Goal: Information Seeking & Learning: Learn about a topic

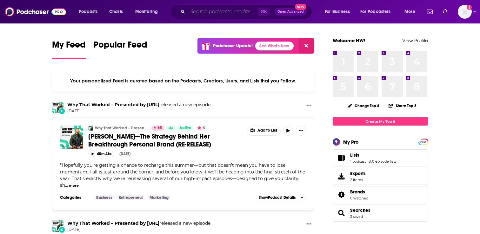
click at [211, 13] on input "Search podcasts, credits, & more..." at bounding box center [222, 12] width 70 height 10
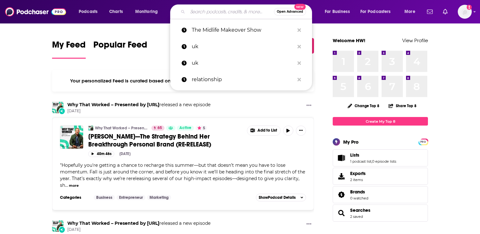
click at [282, 12] on span "Open Advanced" at bounding box center [290, 11] width 26 height 3
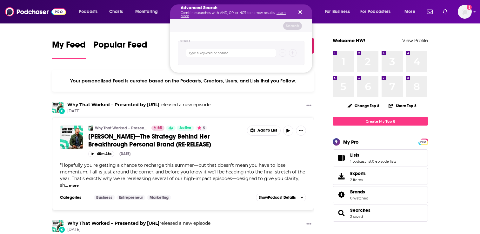
click at [302, 12] on div "Advanced Search Combine searches with AND, OR, or NOT to narrow results. Learn …" at bounding box center [241, 11] width 142 height 15
click at [298, 12] on icon "Search podcasts, credits, & more..." at bounding box center [299, 12] width 3 height 5
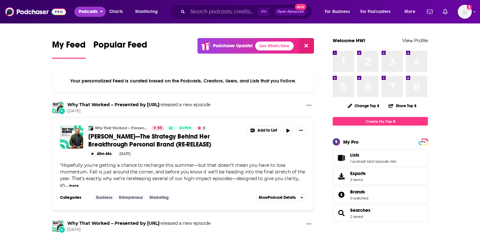
click at [92, 11] on span "Podcasts" at bounding box center [88, 11] width 19 height 9
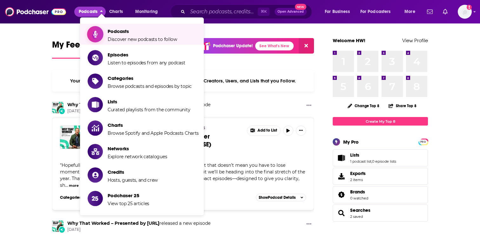
click at [119, 35] on span "Podcasts Discover new podcasts to follow" at bounding box center [142, 34] width 69 height 16
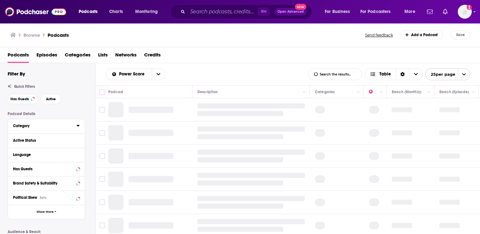
click at [39, 128] on div "Category" at bounding box center [42, 126] width 59 height 4
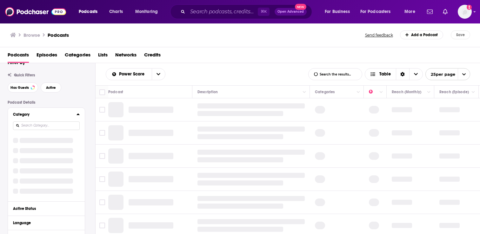
scroll to position [12, 0]
click at [42, 125] on div "Category" at bounding box center [46, 154] width 77 height 94
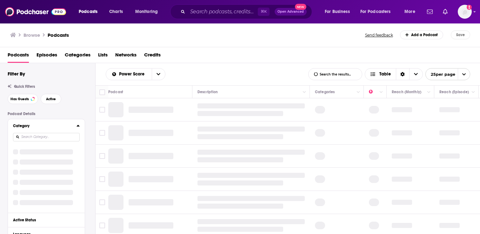
scroll to position [26, 0]
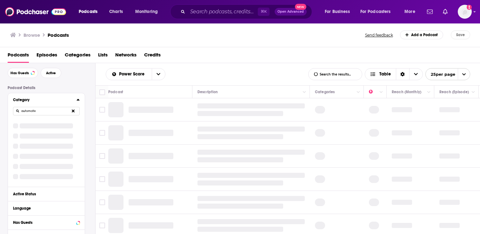
type input "automotive"
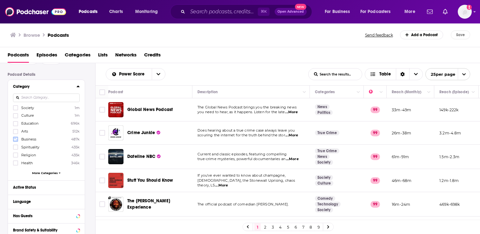
click at [17, 139] on icon at bounding box center [16, 139] width 4 height 4
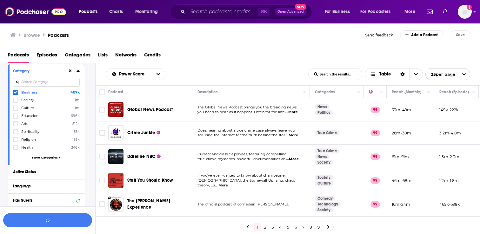
click at [16, 94] on icon at bounding box center [16, 92] width 4 height 4
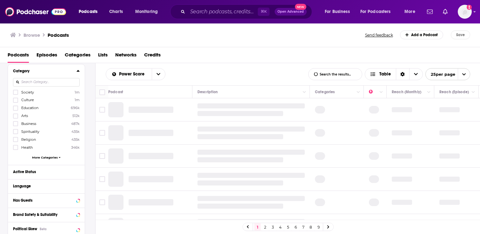
click at [39, 172] on div "Active Status" at bounding box center [44, 172] width 62 height 4
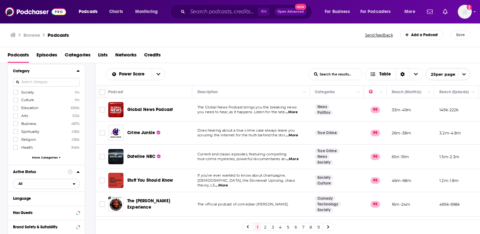
click at [20, 184] on span "All" at bounding box center [20, 183] width 4 height 3
click at [26, 203] on span "Active" at bounding box center [32, 204] width 32 height 3
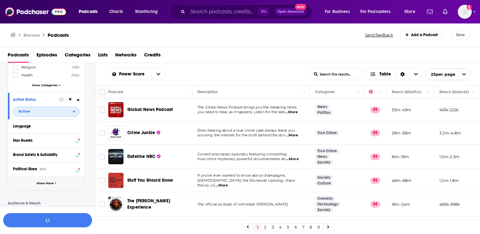
scroll to position [139, 0]
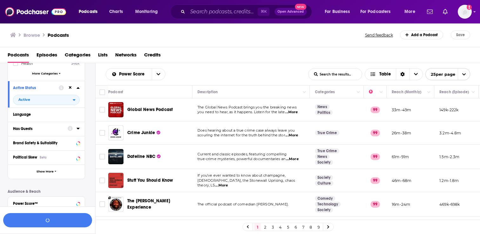
click at [40, 113] on div "Language" at bounding box center [44, 114] width 62 height 4
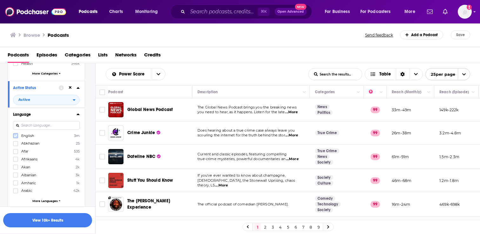
click at [15, 135] on icon at bounding box center [16, 136] width 4 height 4
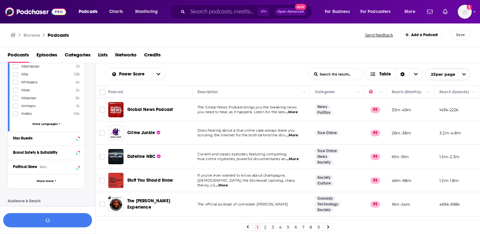
scroll to position [228, 0]
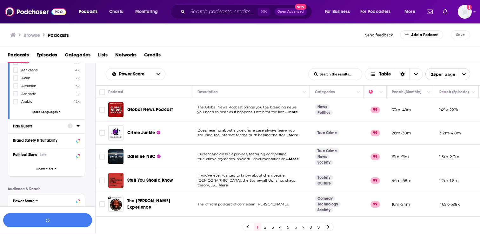
click at [48, 126] on div "Has Guests" at bounding box center [38, 126] width 50 height 4
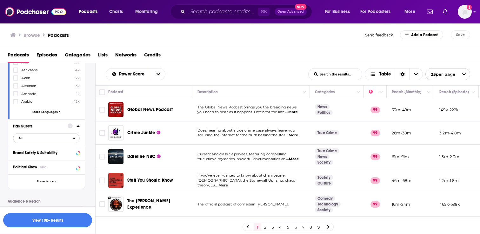
click at [21, 139] on span "All" at bounding box center [20, 137] width 4 height 3
click at [27, 159] on span "Has guests" at bounding box center [34, 158] width 36 height 3
click at [48, 182] on button "Show More" at bounding box center [46, 181] width 77 height 14
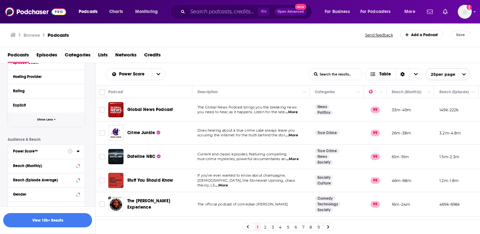
scroll to position [369, 0]
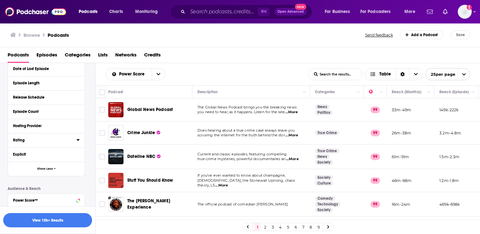
click at [44, 141] on div "Rating" at bounding box center [42, 140] width 59 height 4
click at [45, 149] on span "Any Rating" at bounding box center [42, 152] width 59 height 8
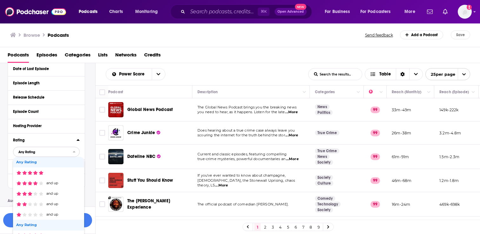
click at [45, 149] on span "Any Rating" at bounding box center [42, 152] width 59 height 8
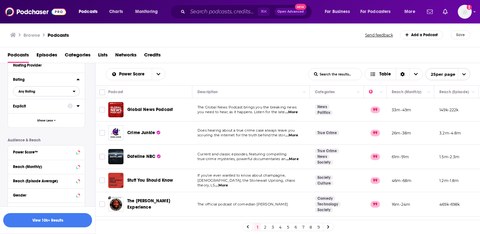
scroll to position [445, 0]
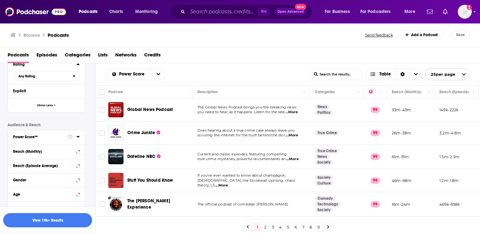
click at [46, 135] on div "Power Score™" at bounding box center [38, 137] width 50 height 4
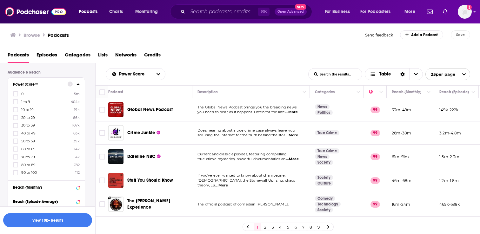
scroll to position [502, 0]
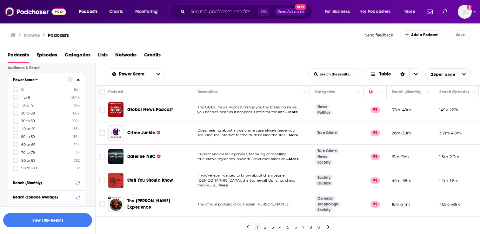
drag, startPoint x: 17, startPoint y: 134, endPoint x: 16, endPoint y: 139, distance: 5.1
click at [16, 135] on icon at bounding box center [16, 137] width 4 height 4
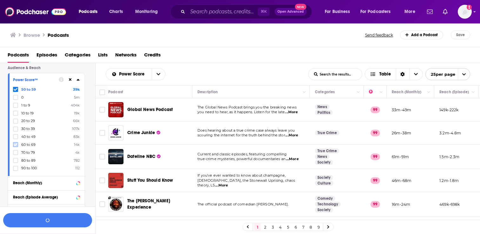
click at [16, 143] on icon at bounding box center [16, 144] width 4 height 3
click at [16, 152] on icon at bounding box center [16, 153] width 4 height 4
click at [16, 159] on icon at bounding box center [16, 161] width 4 height 4
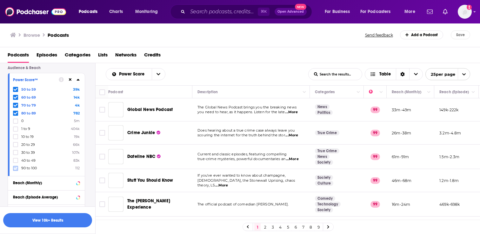
click at [16, 167] on icon at bounding box center [16, 169] width 4 height 4
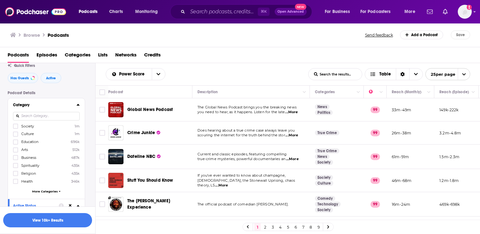
scroll to position [0, 0]
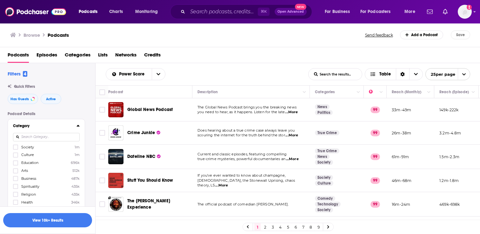
click at [54, 136] on input at bounding box center [46, 137] width 67 height 9
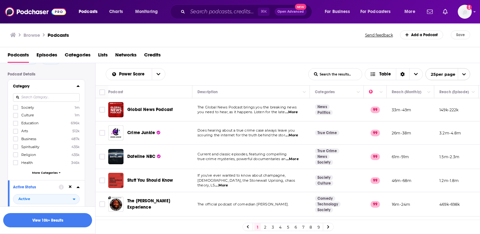
scroll to position [38, 0]
click at [51, 176] on div "Society 1m Culture 1m Education 696k Arts 512k Business 487k Spirituality 435k …" at bounding box center [46, 142] width 67 height 73
click at [51, 175] on div "Society 1m Culture 1m Education 696k Arts 512k Business 487k Spirituality 435k …" at bounding box center [46, 142] width 67 height 73
click at [51, 173] on span "More Categories" at bounding box center [45, 173] width 26 height 3
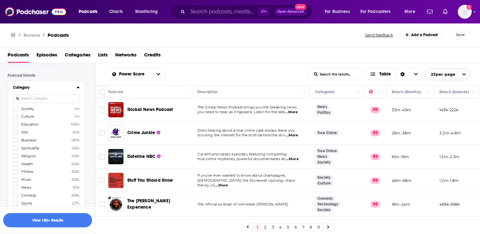
click at [44, 99] on input at bounding box center [46, 99] width 67 height 9
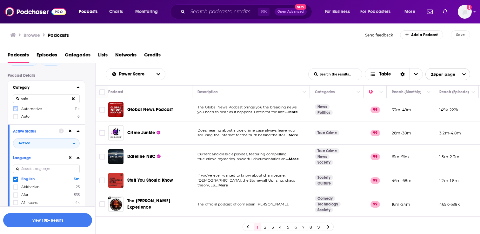
click at [17, 109] on label at bounding box center [15, 108] width 5 height 5
click at [45, 101] on input "auto" at bounding box center [46, 99] width 67 height 9
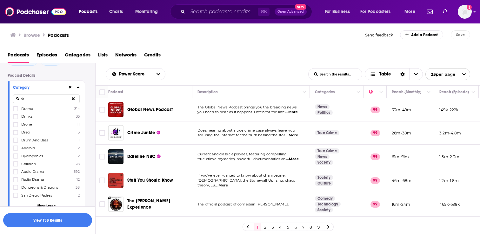
type input "d"
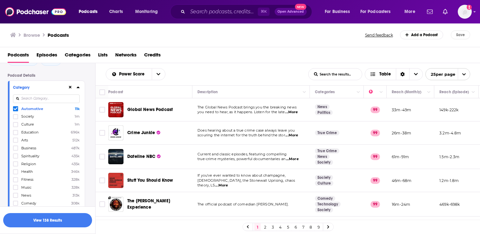
click at [239, 56] on div "Podcasts Episodes Categories Lists Networks Credits" at bounding box center [241, 56] width 467 height 13
click at [69, 221] on button "View 138 Results" at bounding box center [47, 220] width 89 height 14
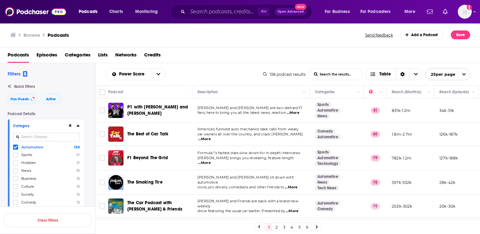
click at [77, 126] on icon at bounding box center [77, 125] width 3 height 5
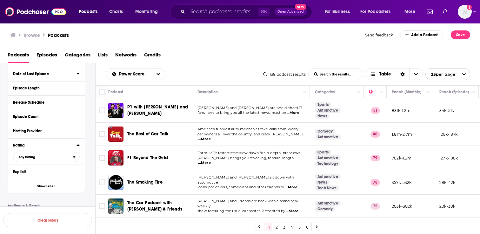
scroll to position [213, 0]
click at [73, 130] on button "Hosting Provider" at bounding box center [44, 130] width 63 height 8
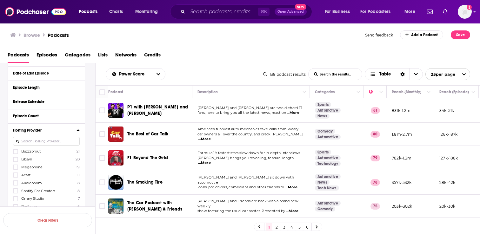
click at [77, 131] on icon at bounding box center [77, 129] width 3 height 5
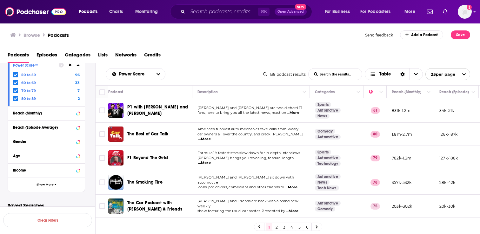
scroll to position [371, 0]
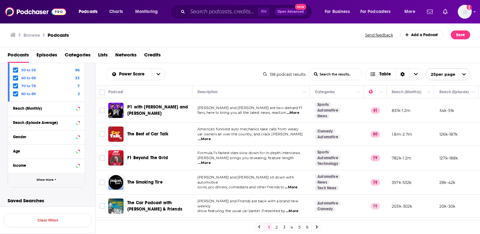
click at [61, 179] on button "Show More" at bounding box center [46, 180] width 77 height 14
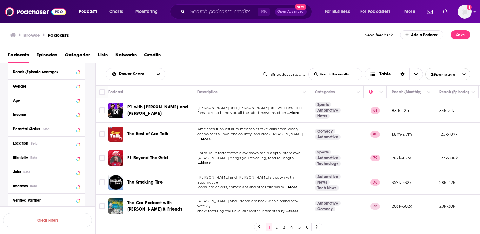
scroll to position [424, 0]
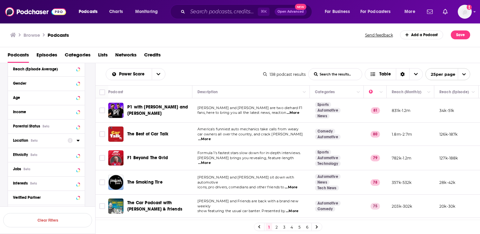
click at [64, 143] on button "Location Beta" at bounding box center [40, 140] width 55 height 8
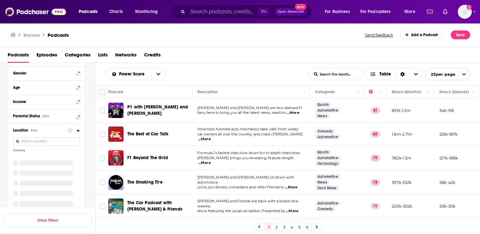
scroll to position [414, 0]
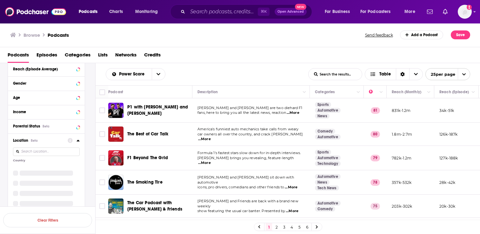
click at [56, 153] on input at bounding box center [46, 151] width 67 height 9
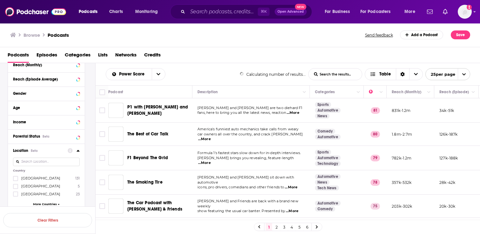
scroll to position [424, 0]
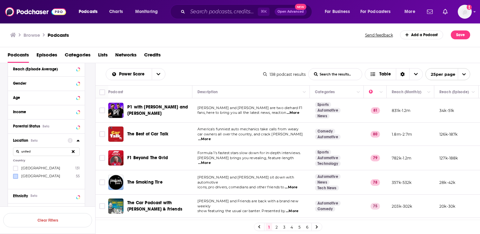
type input "united"
click at [17, 177] on icon at bounding box center [16, 176] width 4 height 3
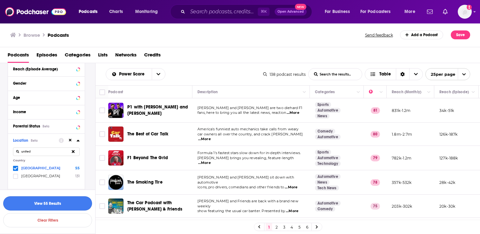
click at [71, 208] on button "View 55 Results" at bounding box center [47, 203] width 89 height 14
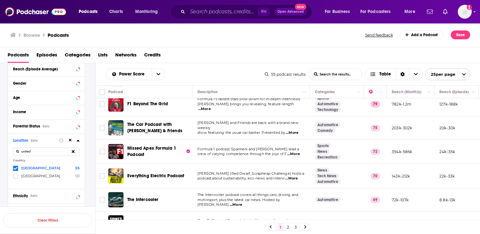
scroll to position [31, 0]
click at [293, 131] on span "...More" at bounding box center [291, 132] width 13 height 5
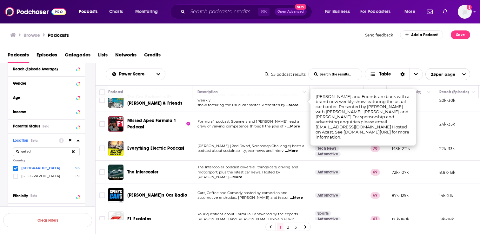
scroll to position [59, 0]
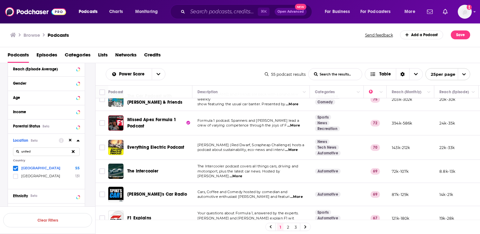
click at [147, 148] on span "Everything Electric Podcast" at bounding box center [155, 147] width 57 height 5
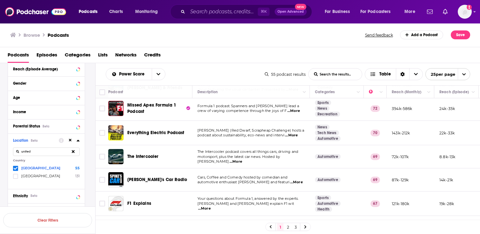
scroll to position [74, 0]
click at [242, 159] on span "...More" at bounding box center [235, 161] width 13 height 5
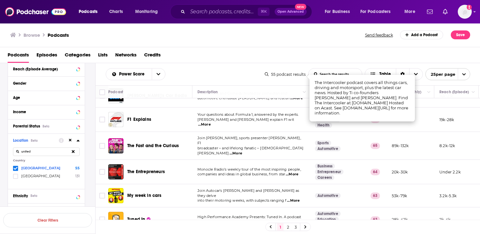
scroll to position [159, 0]
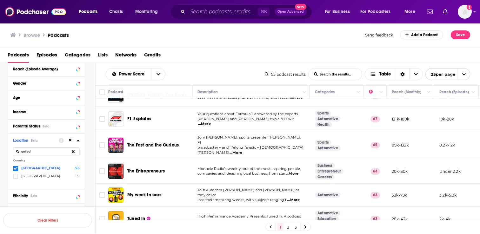
click at [295, 171] on span "...More" at bounding box center [291, 173] width 13 height 5
click at [257, 171] on span "companies and ideas in global business, from star" at bounding box center [241, 173] width 88 height 4
click at [132, 168] on span "The Entrepreneurs" at bounding box center [145, 170] width 37 height 5
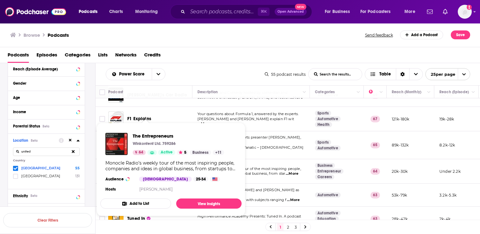
click at [280, 175] on td "Monocle Radio’s weekly tour of the most inspiring people, companies and ideas i…" at bounding box center [250, 171] width 117 height 24
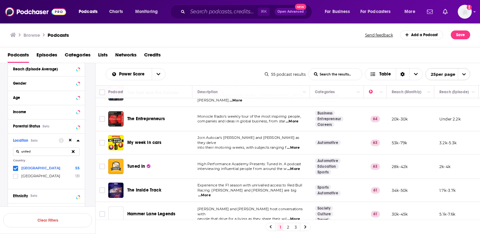
scroll to position [211, 0]
click at [293, 145] on span "...More" at bounding box center [293, 147] width 13 height 5
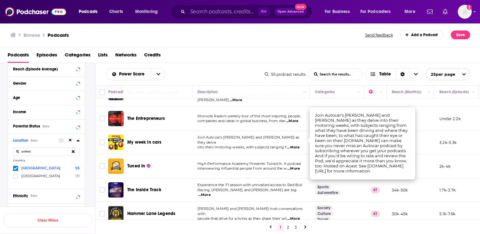
click at [268, 161] on span "High Performance Academy Presents: Tuned In. A podcast" at bounding box center [248, 163] width 103 height 4
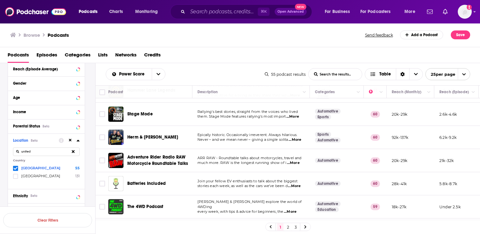
scroll to position [336, 0]
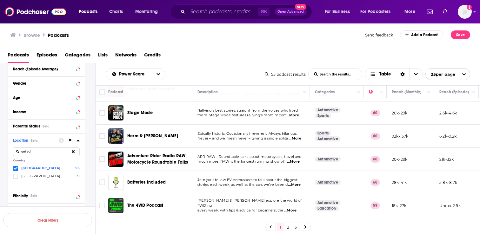
click at [155, 178] on div "Podcasts Charts Monitoring ⌘ K Open Advanced New For Business For Podcasters Mo…" at bounding box center [240, 117] width 480 height 234
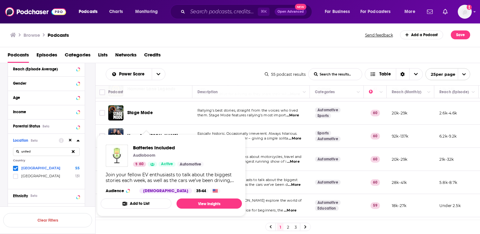
click at [269, 171] on td "Join your fellow EV enthusiasts to talk about the biggest stories each week, as…" at bounding box center [250, 182] width 117 height 23
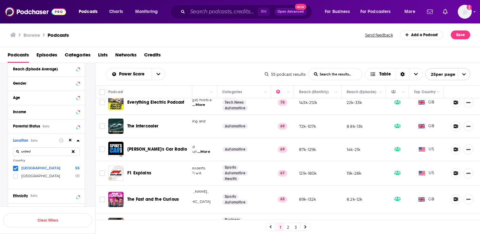
scroll to position [91, 93]
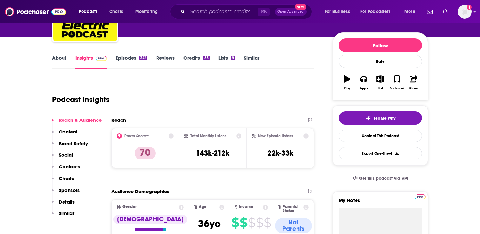
scroll to position [67, 0]
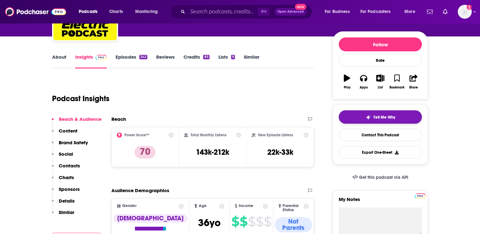
click at [369, 116] on img "button" at bounding box center [367, 117] width 5 height 5
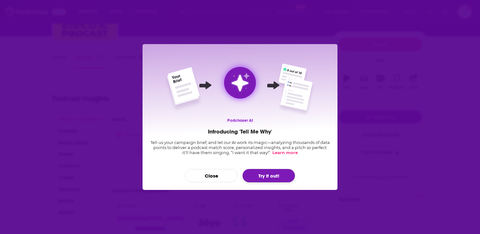
click at [260, 173] on button "Try it out!" at bounding box center [268, 175] width 52 height 13
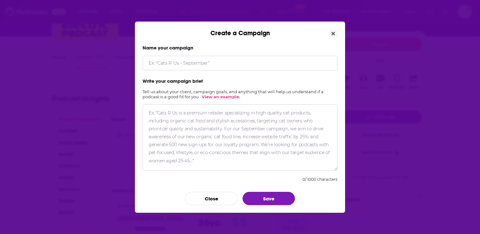
click at [207, 66] on input "Create a Campaign" at bounding box center [239, 63] width 195 height 15
click at [222, 201] on button "Close" at bounding box center [211, 198] width 52 height 13
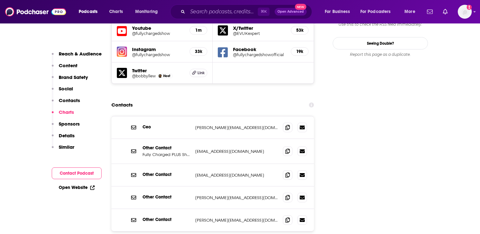
scroll to position [747, 0]
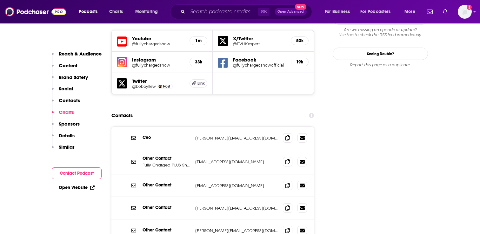
click at [70, 188] on link "Open Website" at bounding box center [77, 187] width 36 height 5
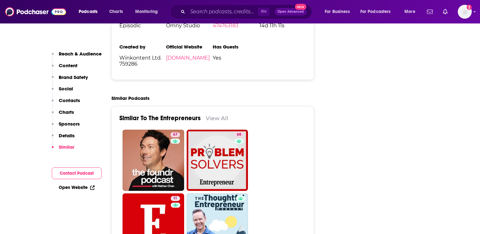
scroll to position [1366, 0]
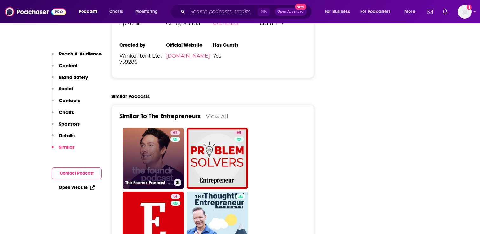
click at [155, 143] on link "67 The Foundr Podcast with Nathan Chan" at bounding box center [153, 159] width 62 height 62
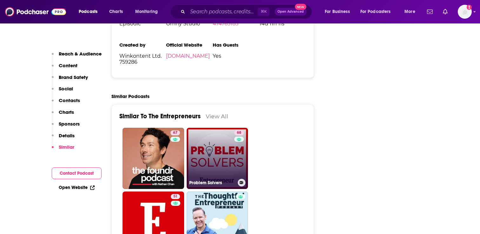
click at [224, 135] on link "68 Problem Solvers" at bounding box center [217, 159] width 62 height 62
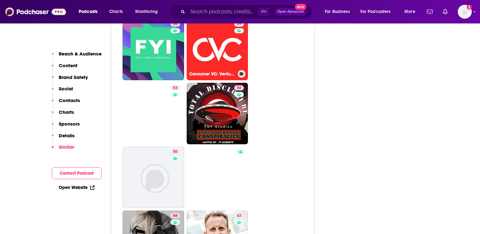
scroll to position [1731, 0]
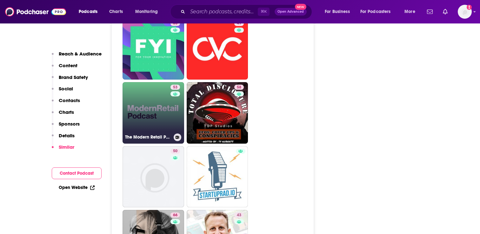
click at [160, 98] on link "53 The Modern Retail Podcast" at bounding box center [153, 113] width 62 height 62
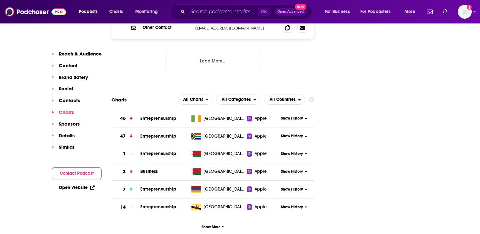
scroll to position [899, 0]
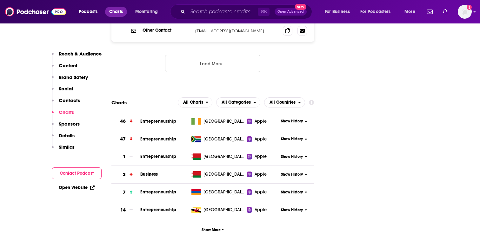
click at [115, 13] on span "Charts" at bounding box center [116, 11] width 14 height 9
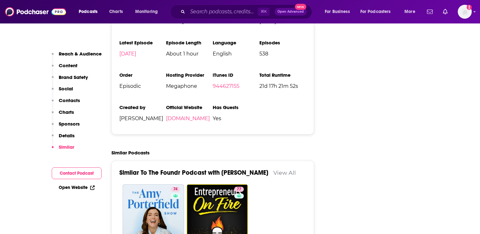
scroll to position [1291, 0]
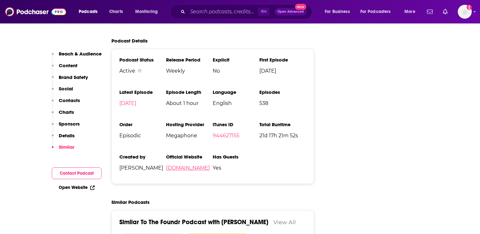
click at [188, 165] on link "foundr.com" at bounding box center [188, 168] width 44 height 6
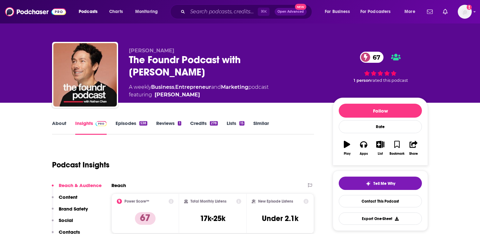
scroll to position [5, 0]
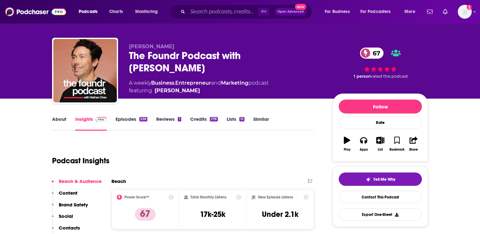
click at [126, 116] on link "Episodes 538" at bounding box center [131, 123] width 32 height 15
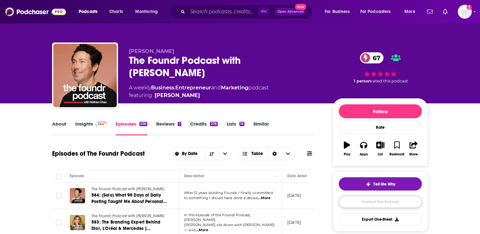
click at [382, 200] on link "Contact This Podcast" at bounding box center [379, 202] width 83 height 12
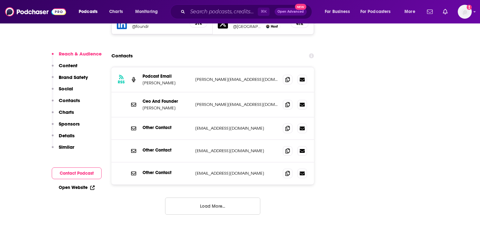
scroll to position [794, 0]
click at [289, 77] on icon at bounding box center [287, 79] width 4 height 5
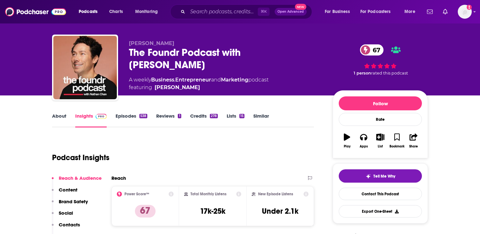
scroll to position [0, 0]
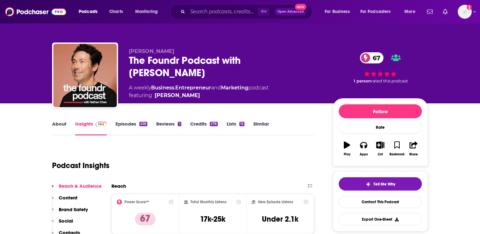
click at [126, 126] on link "Episodes 538" at bounding box center [131, 128] width 32 height 15
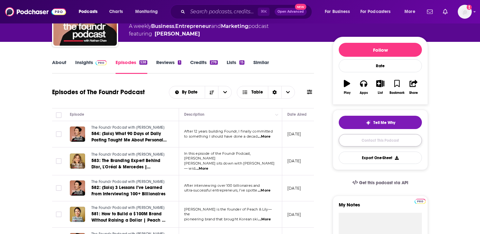
click at [369, 137] on link "Contact This Podcast" at bounding box center [379, 140] width 83 height 12
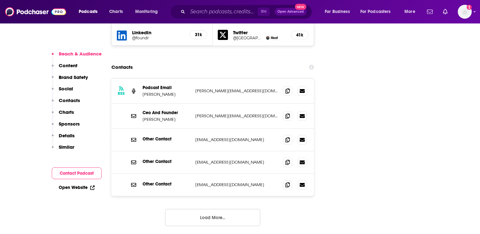
scroll to position [751, 0]
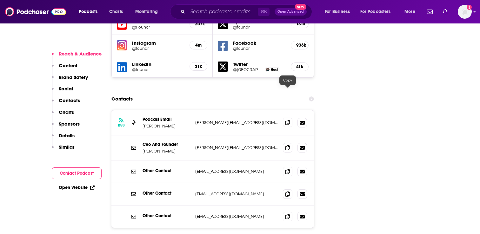
click at [285, 120] on icon at bounding box center [287, 122] width 4 height 5
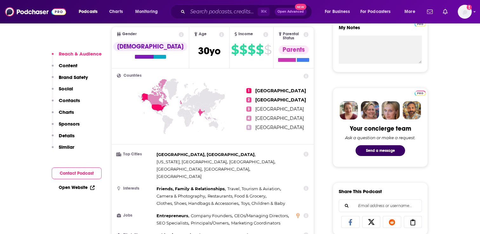
scroll to position [243, 0]
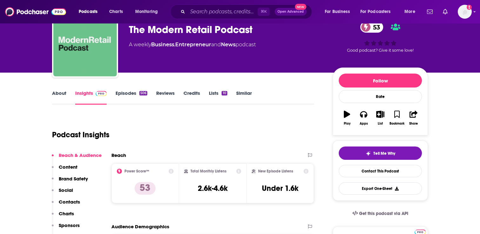
scroll to position [31, 0]
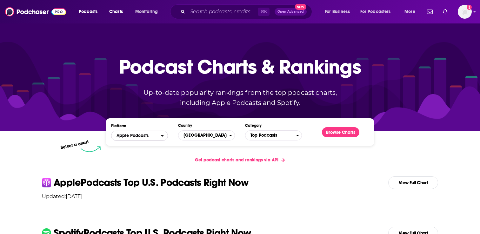
click at [142, 134] on span "Apple Podcasts" at bounding box center [132, 136] width 32 height 4
click at [196, 136] on span "[GEOGRAPHIC_DATA]" at bounding box center [203, 135] width 51 height 11
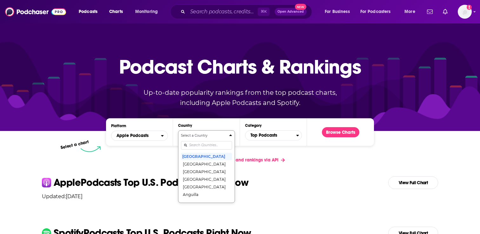
click at [201, 146] on div "Select a Country United States Afghanistan Albania Algeria Angola Anguilla Anti…" at bounding box center [206, 166] width 51 height 67
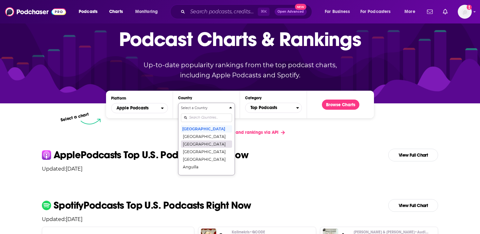
scroll to position [28, 0]
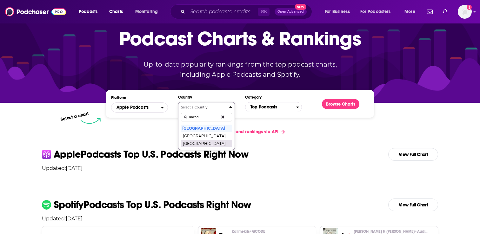
type input "united"
click at [198, 147] on button "[GEOGRAPHIC_DATA]" at bounding box center [206, 144] width 51 height 8
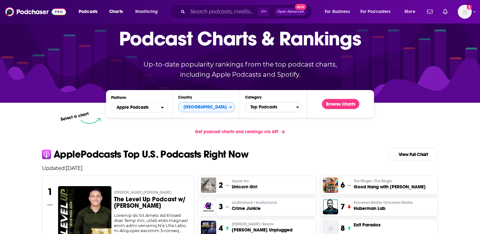
click at [284, 106] on span "Top Podcasts" at bounding box center [270, 107] width 51 height 11
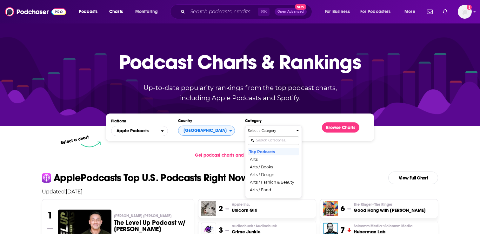
scroll to position [0, 0]
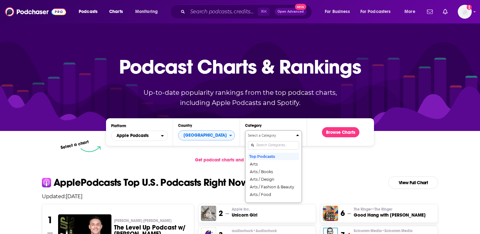
click at [279, 145] on div "Select a Category Top Podcasts Arts Arts / Books Arts / Design Arts / Fashion &…" at bounding box center [273, 166] width 51 height 67
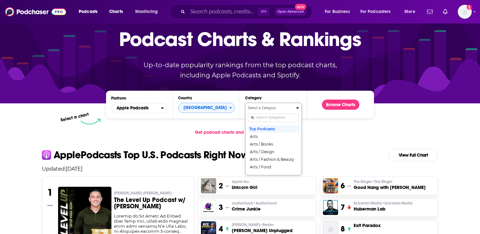
scroll to position [28, 0]
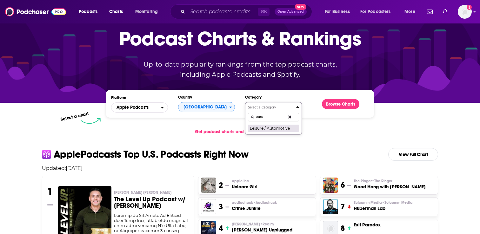
type input "auto"
click at [274, 129] on button "Leisure / Automotive" at bounding box center [273, 128] width 51 height 8
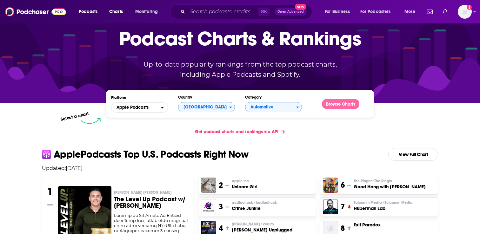
click at [352, 101] on button "Browse Charts" at bounding box center [340, 104] width 37 height 10
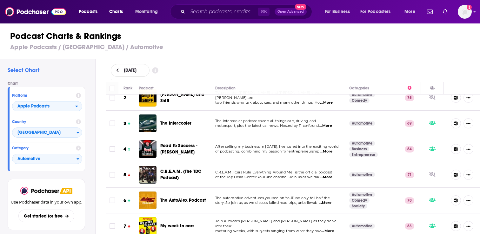
scroll to position [40, 0]
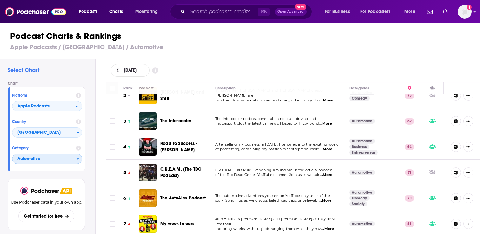
click at [29, 162] on span "Automotive" at bounding box center [44, 159] width 64 height 11
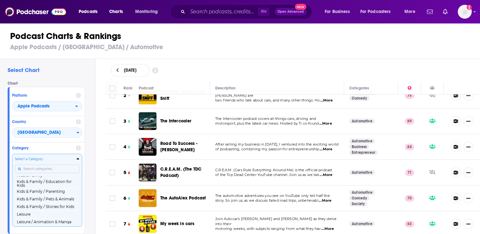
scroll to position [298, 0]
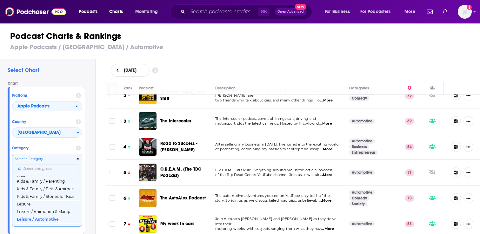
click at [35, 170] on input "Categories" at bounding box center [47, 169] width 64 height 9
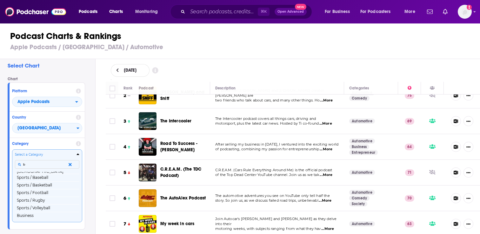
scroll to position [0, 0]
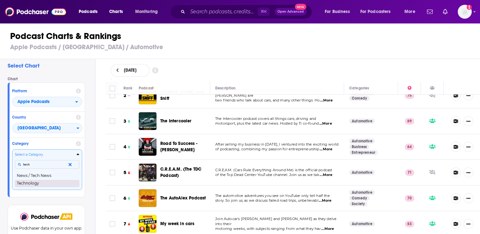
type input "tech"
click at [31, 183] on button "Technology" at bounding box center [47, 184] width 64 height 8
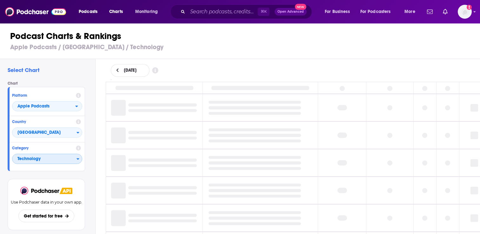
click at [46, 156] on span "Technology" at bounding box center [44, 159] width 64 height 11
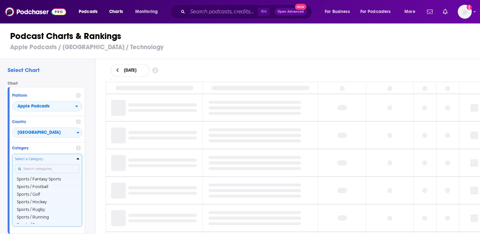
scroll to position [755, 0]
click at [45, 167] on input "Categories" at bounding box center [47, 169] width 64 height 9
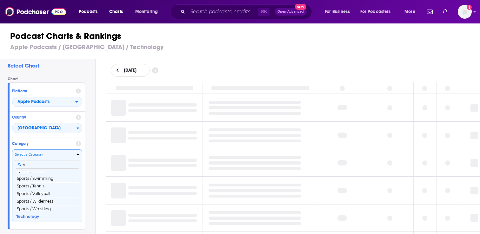
scroll to position [0, 0]
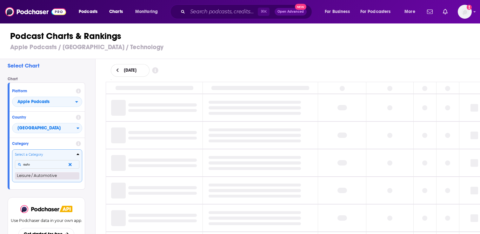
type input "auto"
click at [46, 175] on button "Leisure / Automotive" at bounding box center [47, 176] width 64 height 8
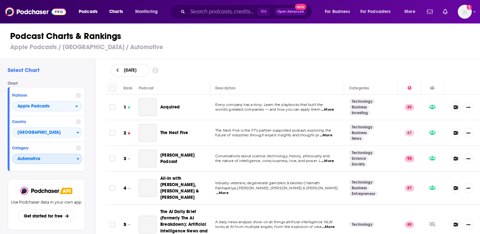
click at [48, 158] on span "Automotive" at bounding box center [44, 159] width 64 height 11
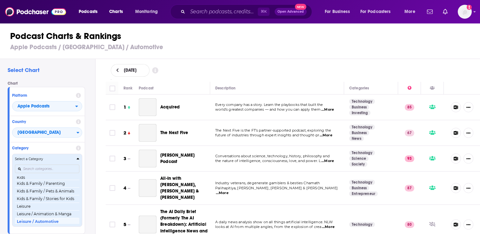
scroll to position [298, 0]
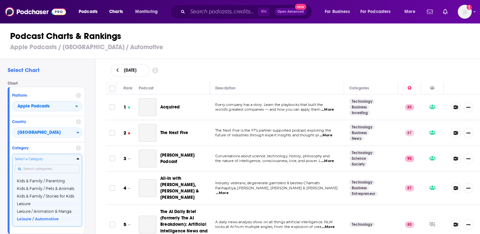
click at [49, 168] on input "Categories" at bounding box center [47, 169] width 64 height 9
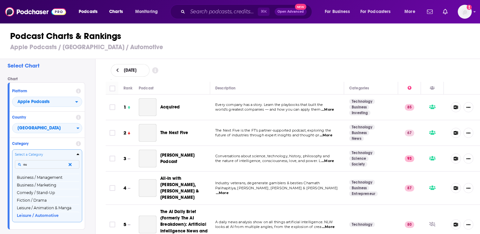
scroll to position [0, 0]
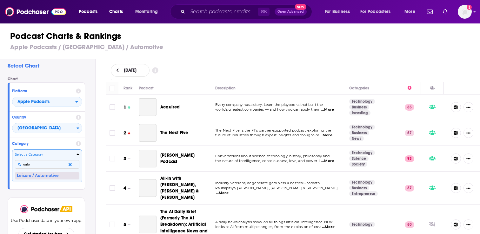
type input "auto"
click at [45, 175] on button "Leisure / Automotive" at bounding box center [47, 176] width 64 height 8
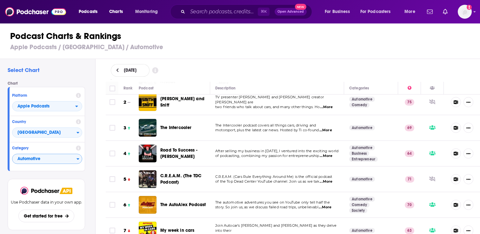
scroll to position [34, 0]
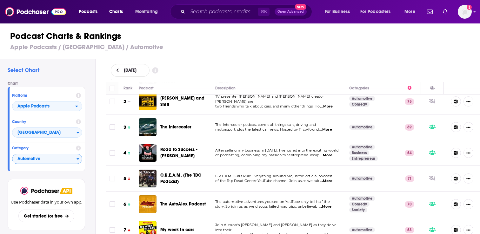
click at [327, 153] on span "...More" at bounding box center [325, 155] width 13 height 5
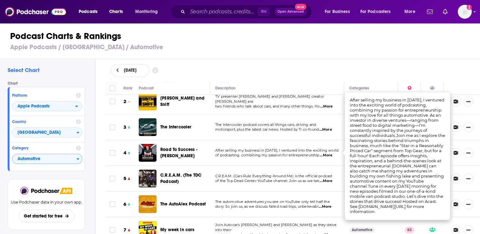
click at [263, 61] on div "September 3, 2025" at bounding box center [293, 70] width 384 height 23
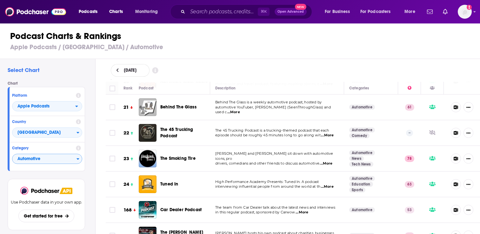
scroll to position [520, 0]
click at [329, 161] on span "...More" at bounding box center [325, 163] width 13 height 5
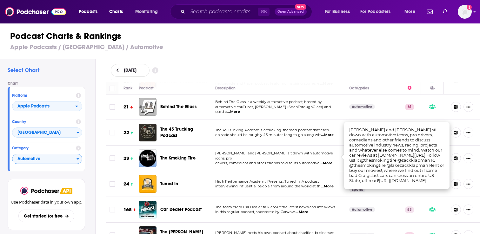
click at [341, 56] on div "Podcast Charts & Rankings Apple Podcasts / United Kingdom / Automotive" at bounding box center [242, 41] width 485 height 36
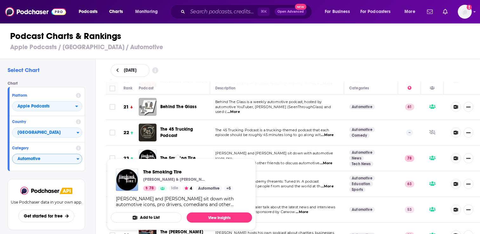
click at [184, 155] on span "The Smoking Tire Matt Farah & Zack Klapman 78 Idle 4 Automotive + 5 Matt Farah …" at bounding box center [181, 194] width 149 height 79
click at [178, 155] on span "The Smoking Tire" at bounding box center [177, 157] width 35 height 5
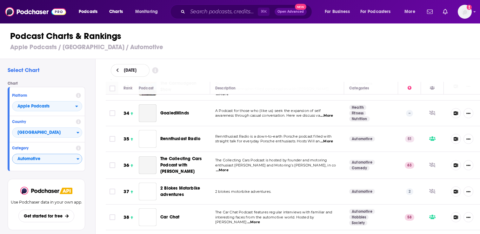
scroll to position [859, 0]
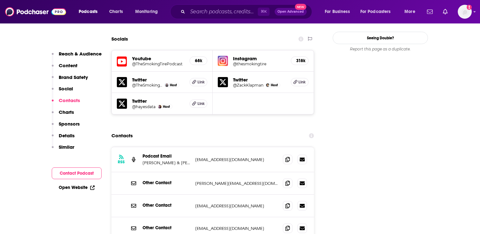
scroll to position [740, 0]
